Goal: Transaction & Acquisition: Purchase product/service

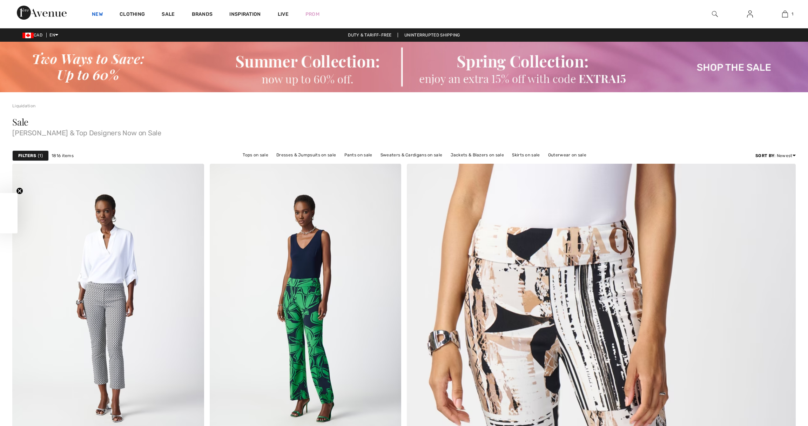
checkbox input "true"
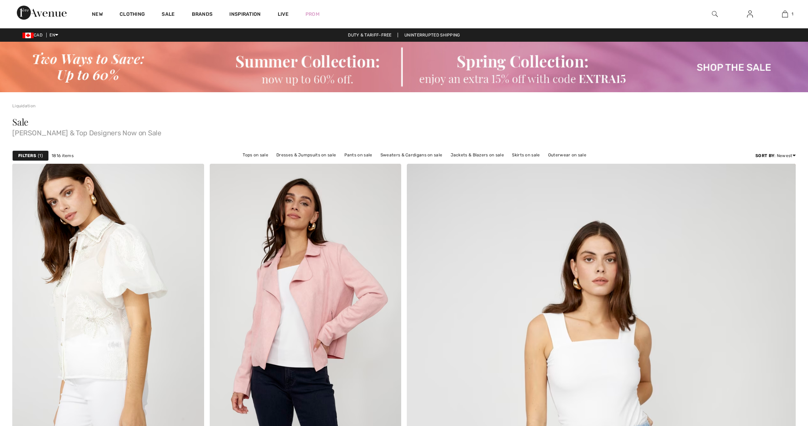
checkbox input "true"
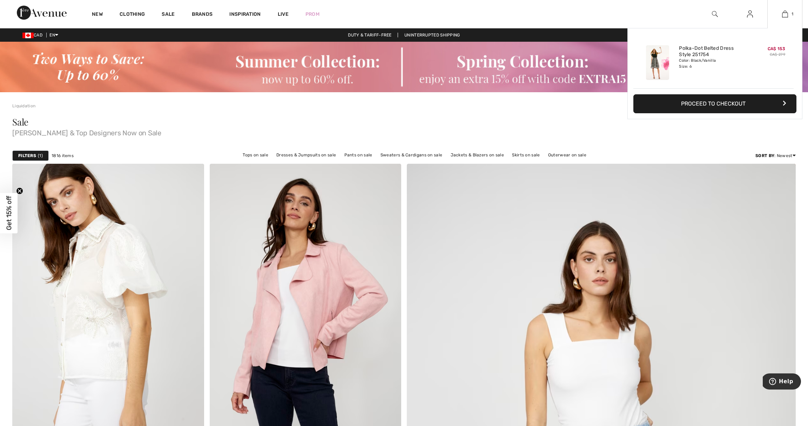
click at [743, 102] on button "Proceed to Checkout" at bounding box center [714, 103] width 163 height 19
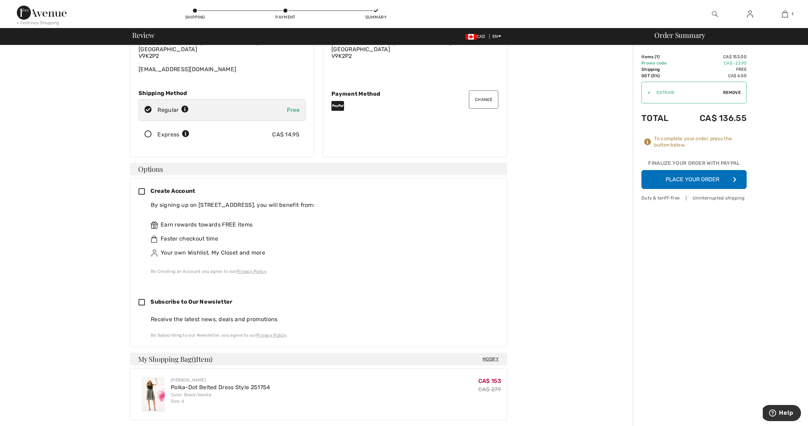
scroll to position [59, 0]
click at [674, 181] on button "Place Your Order" at bounding box center [693, 179] width 105 height 19
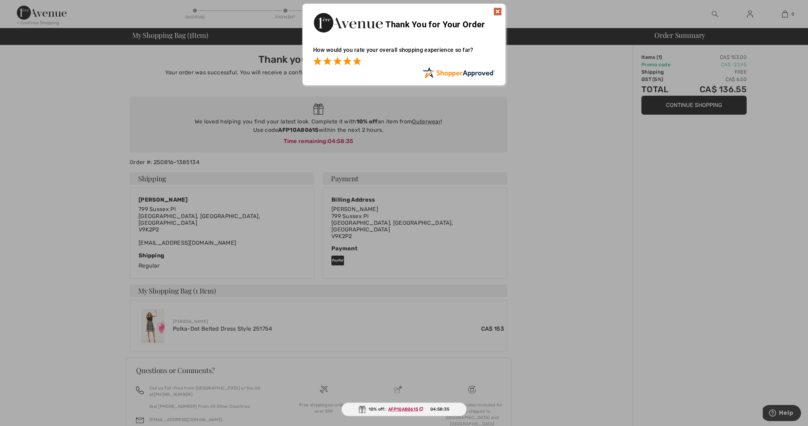
click at [358, 61] on span at bounding box center [357, 61] width 8 height 8
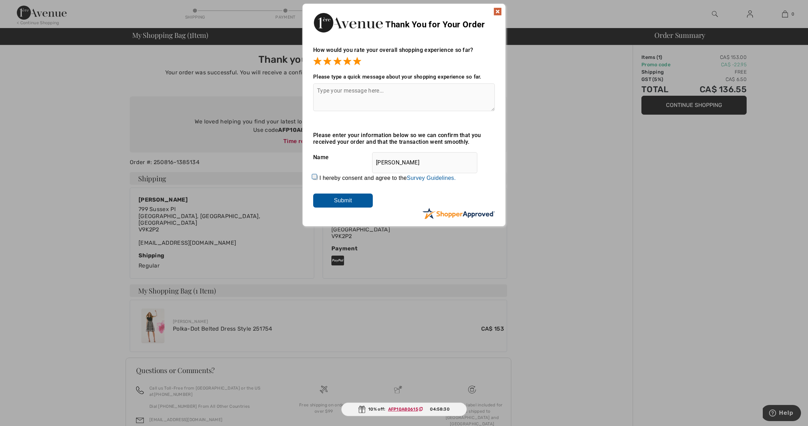
scroll to position [0, 0]
click at [497, 11] on img at bounding box center [497, 11] width 8 height 8
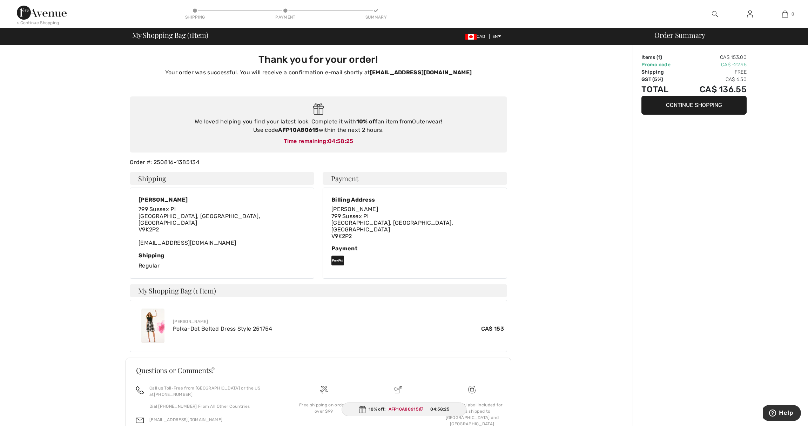
scroll to position [0, 0]
